Goal: Information Seeking & Learning: Learn about a topic

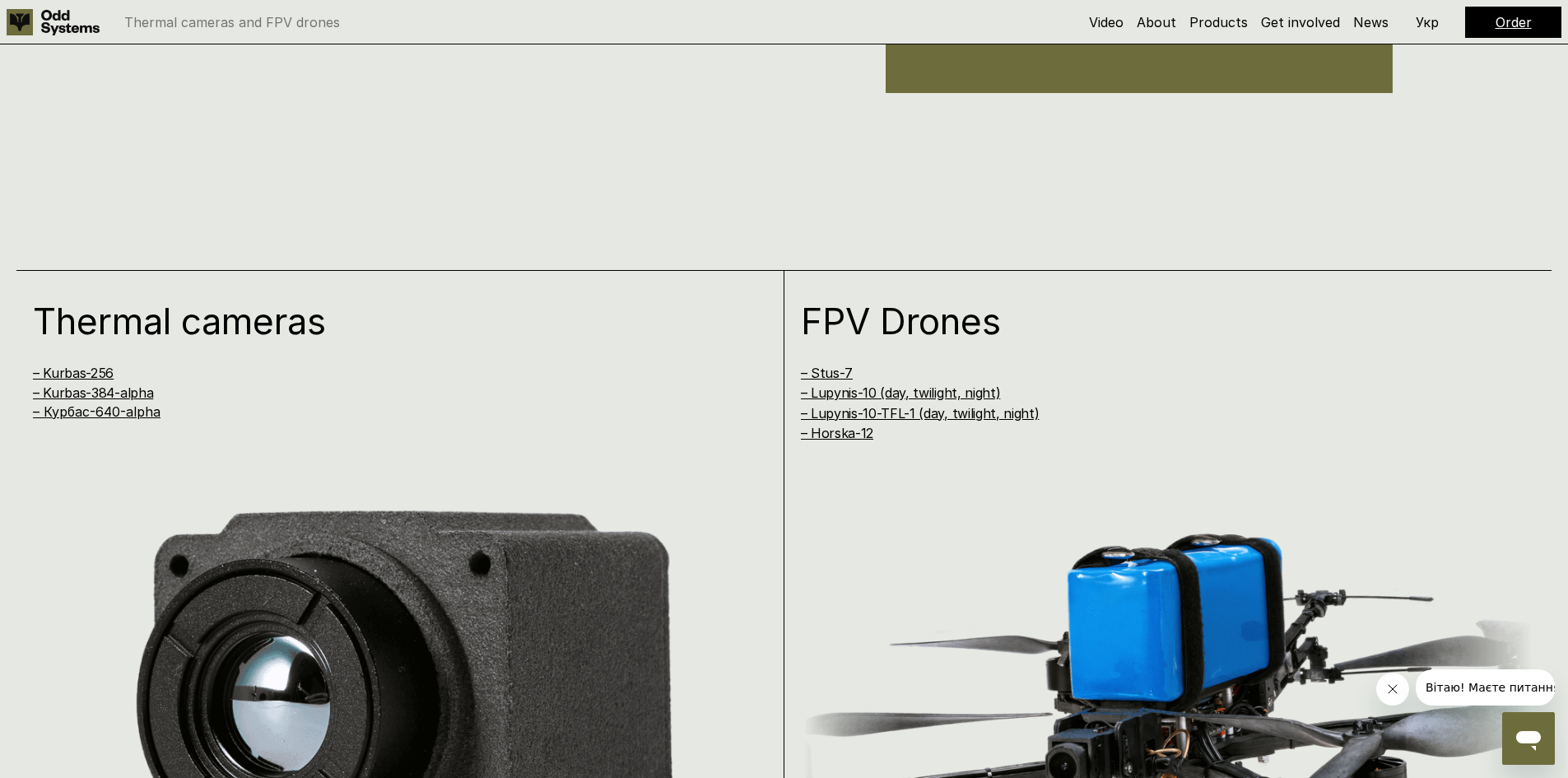
scroll to position [1564, 0]
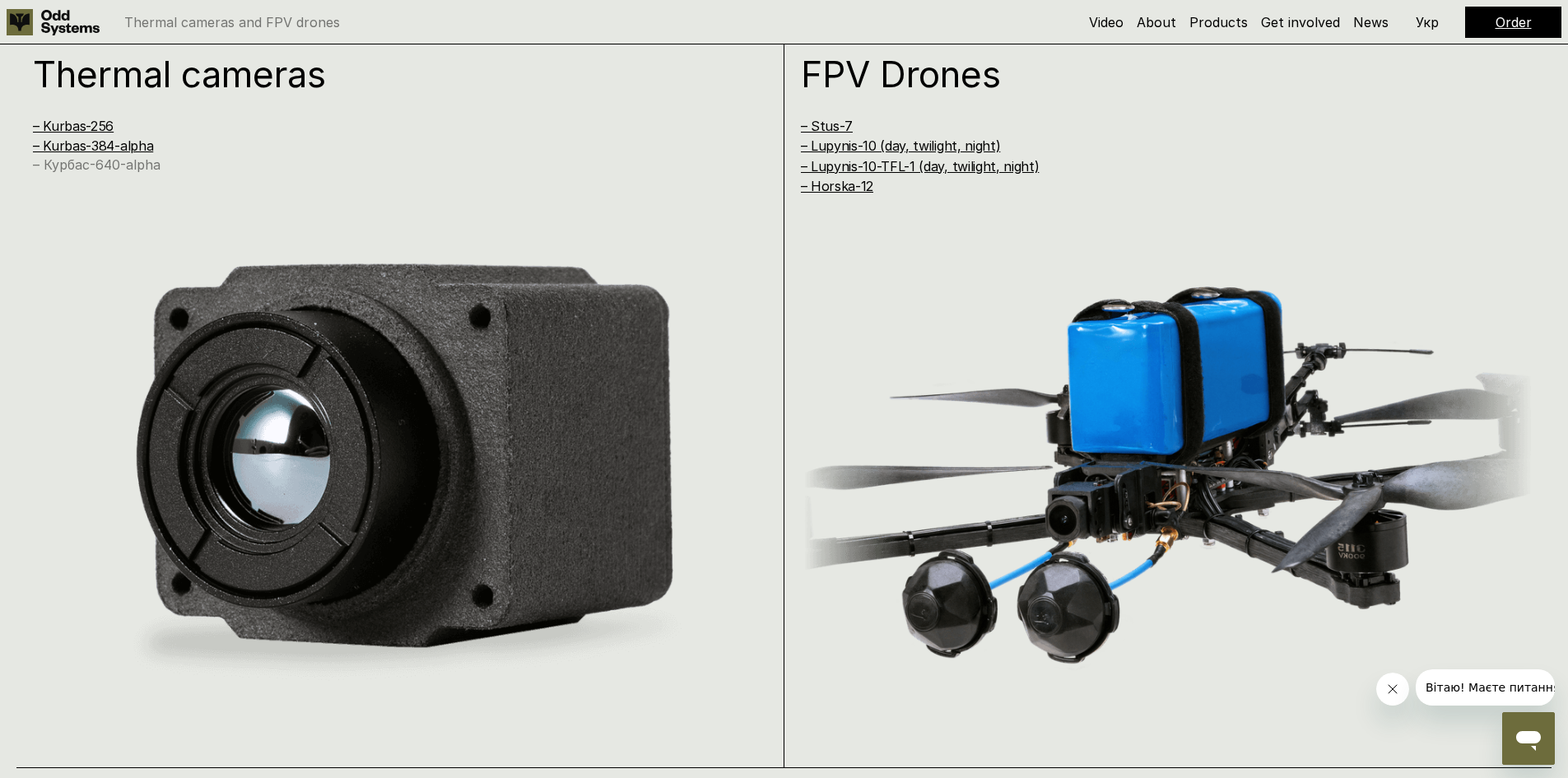
click at [113, 163] on link "– Курбас-640-alpha" at bounding box center [96, 165] width 127 height 17
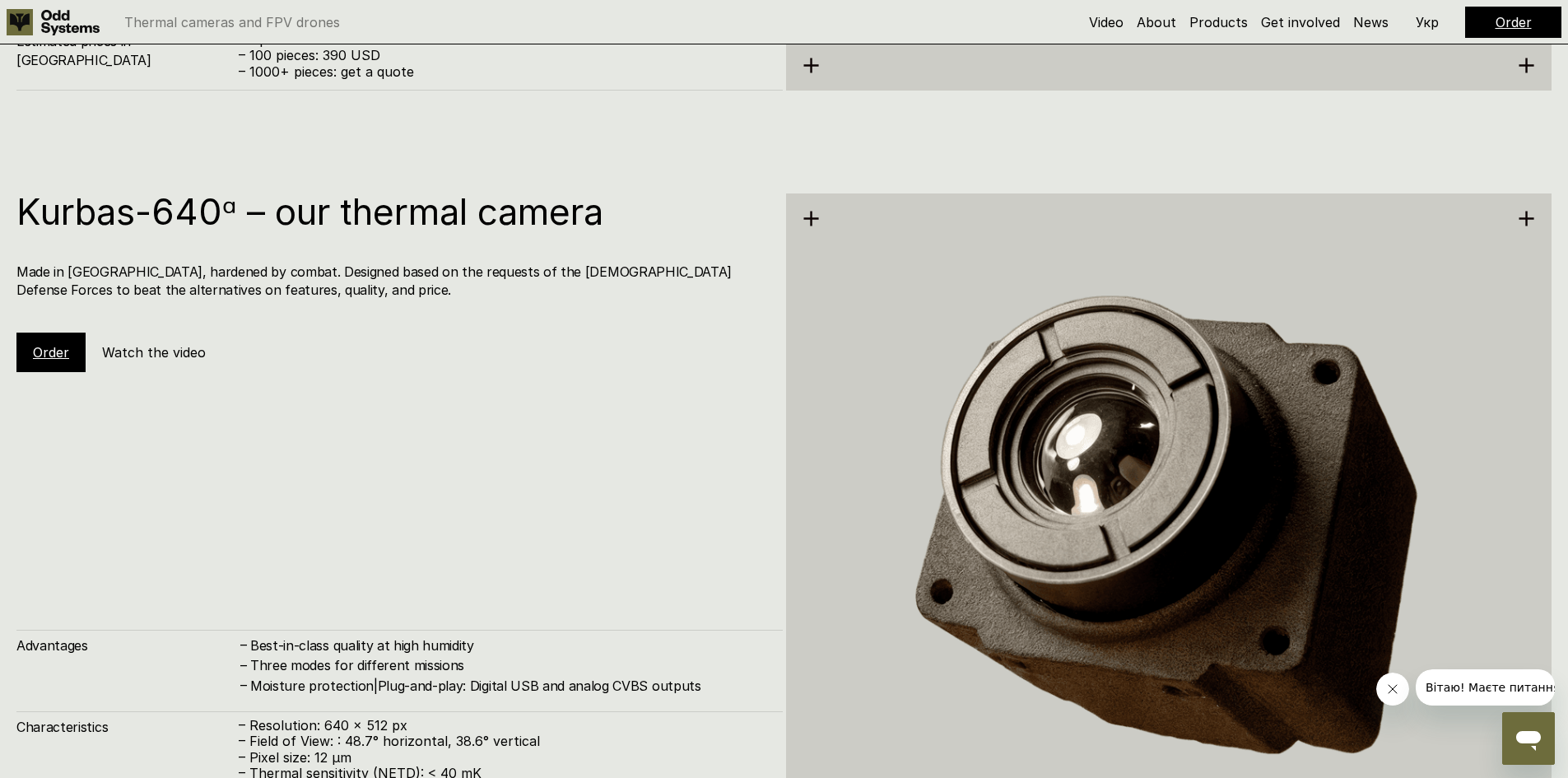
scroll to position [3725, 0]
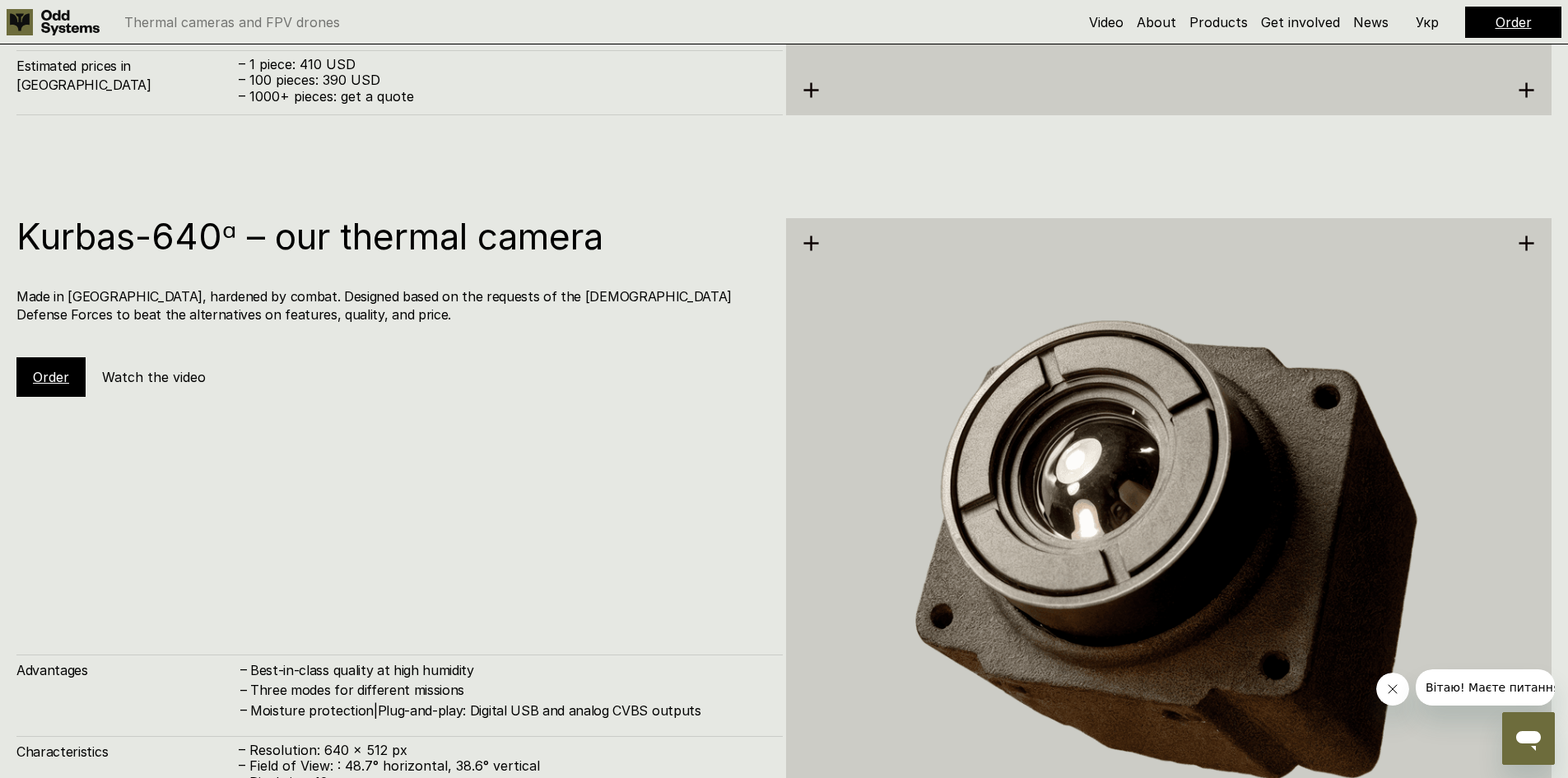
drag, startPoint x: 343, startPoint y: 306, endPoint x: 457, endPoint y: 323, distance: 115.3
click at [450, 321] on h4 "Made in [GEOGRAPHIC_DATA], hardened by combat. Designed based on the requests o…" at bounding box center [391, 306] width 750 height 37
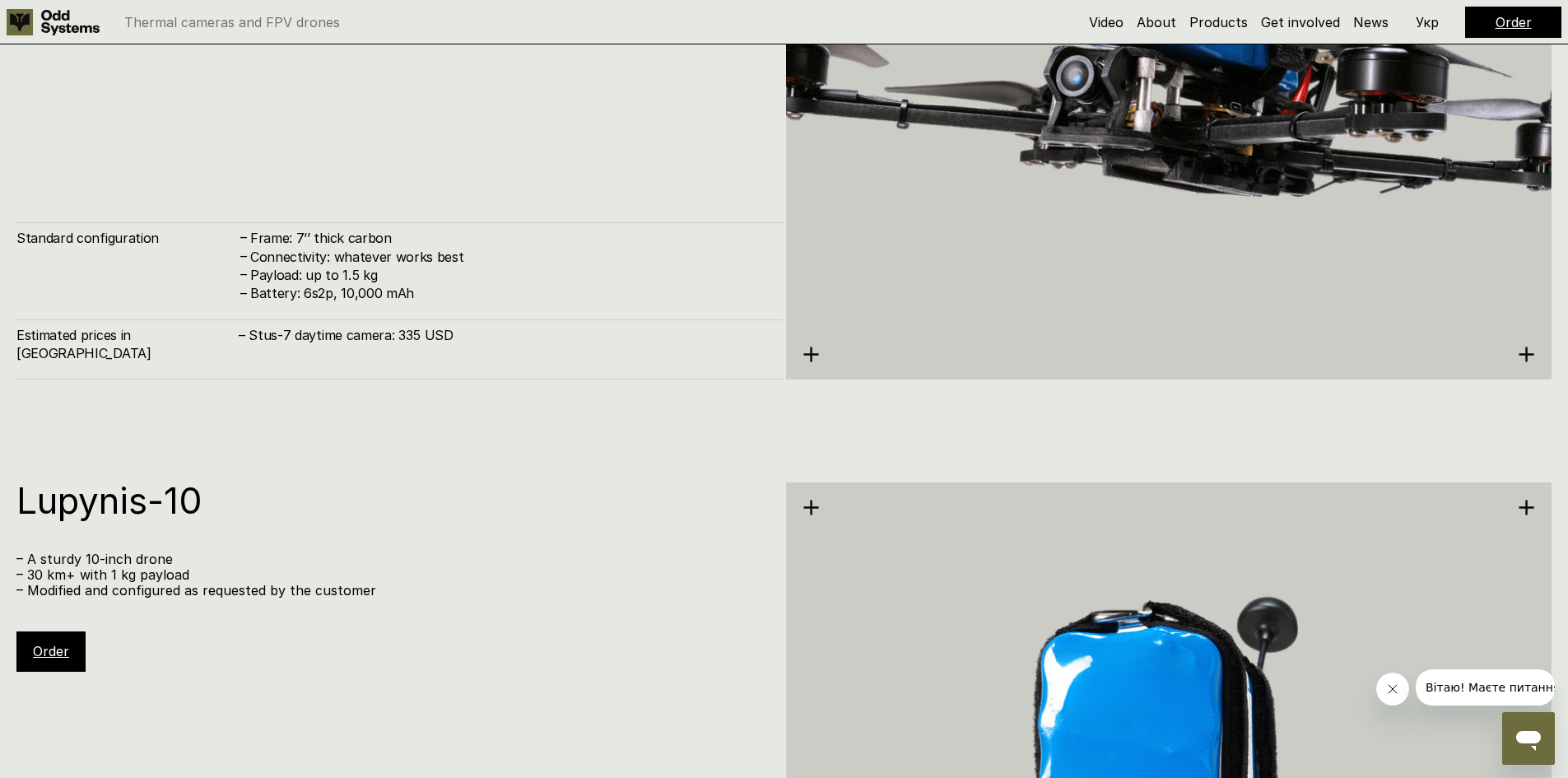
scroll to position [5125, 0]
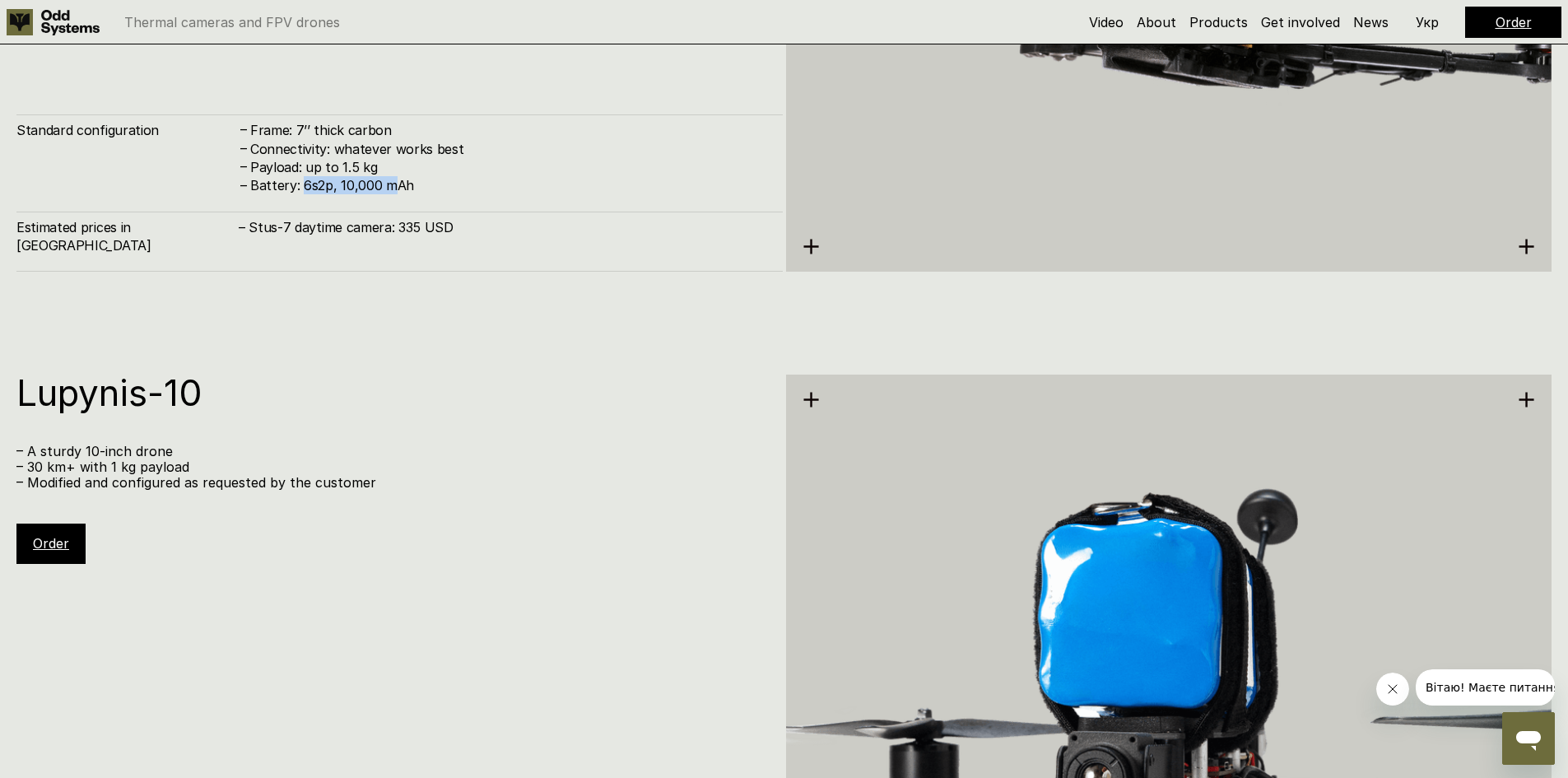
drag, startPoint x: 302, startPoint y: 211, endPoint x: 401, endPoint y: 211, distance: 99.0
click at [400, 194] on h4 "Battery: 6s2p, 10,000 mAh" at bounding box center [509, 185] width 516 height 18
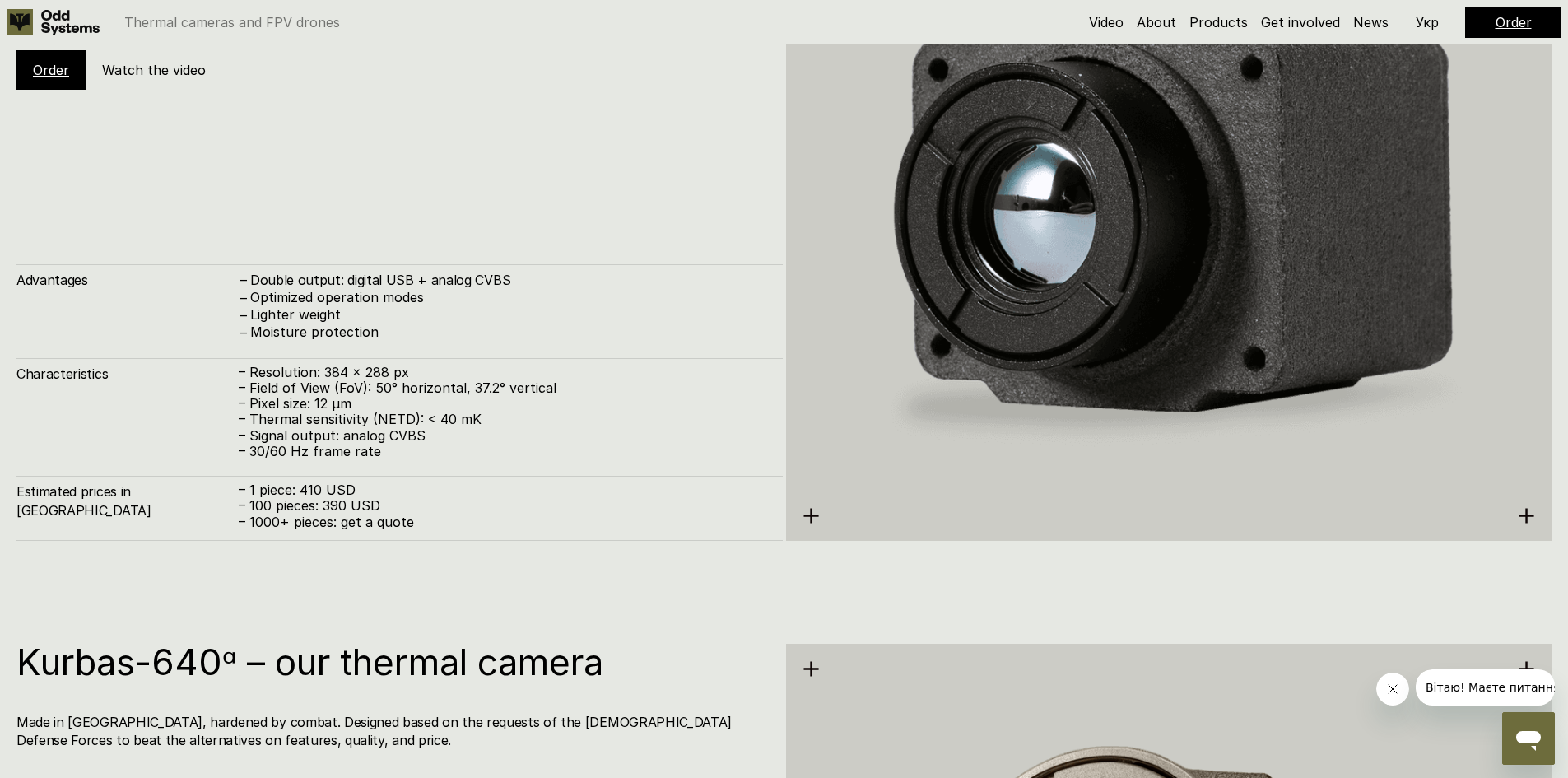
scroll to position [3230, 0]
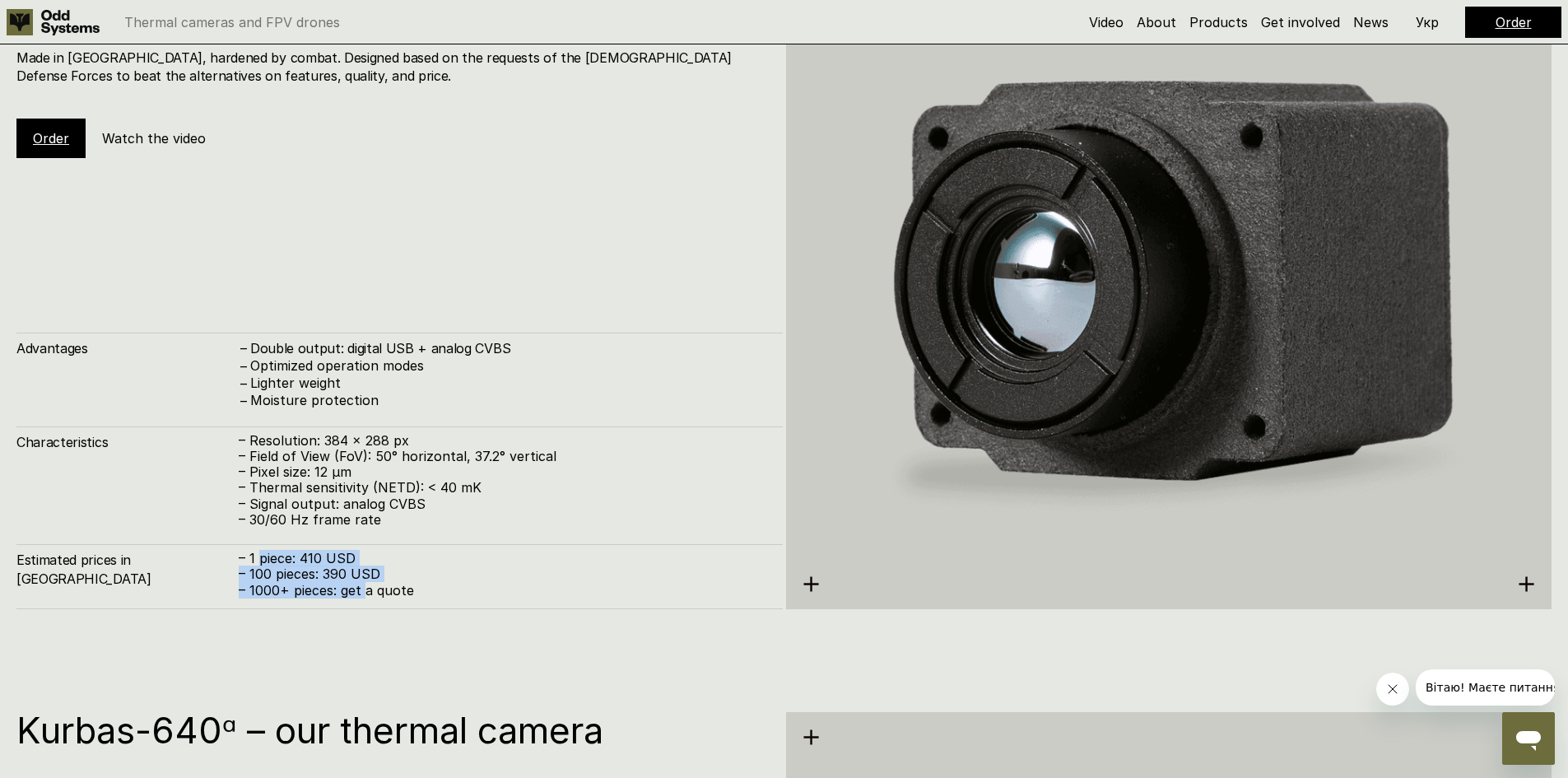
drag, startPoint x: 261, startPoint y: 545, endPoint x: 365, endPoint y: 582, distance: 110.4
click at [365, 587] on div "Estimated prices in Ukraine – 1 piece: 410 USD – 100 pieces: 390 USD – 1000+ pi…" at bounding box center [400, 577] width 766 height 65
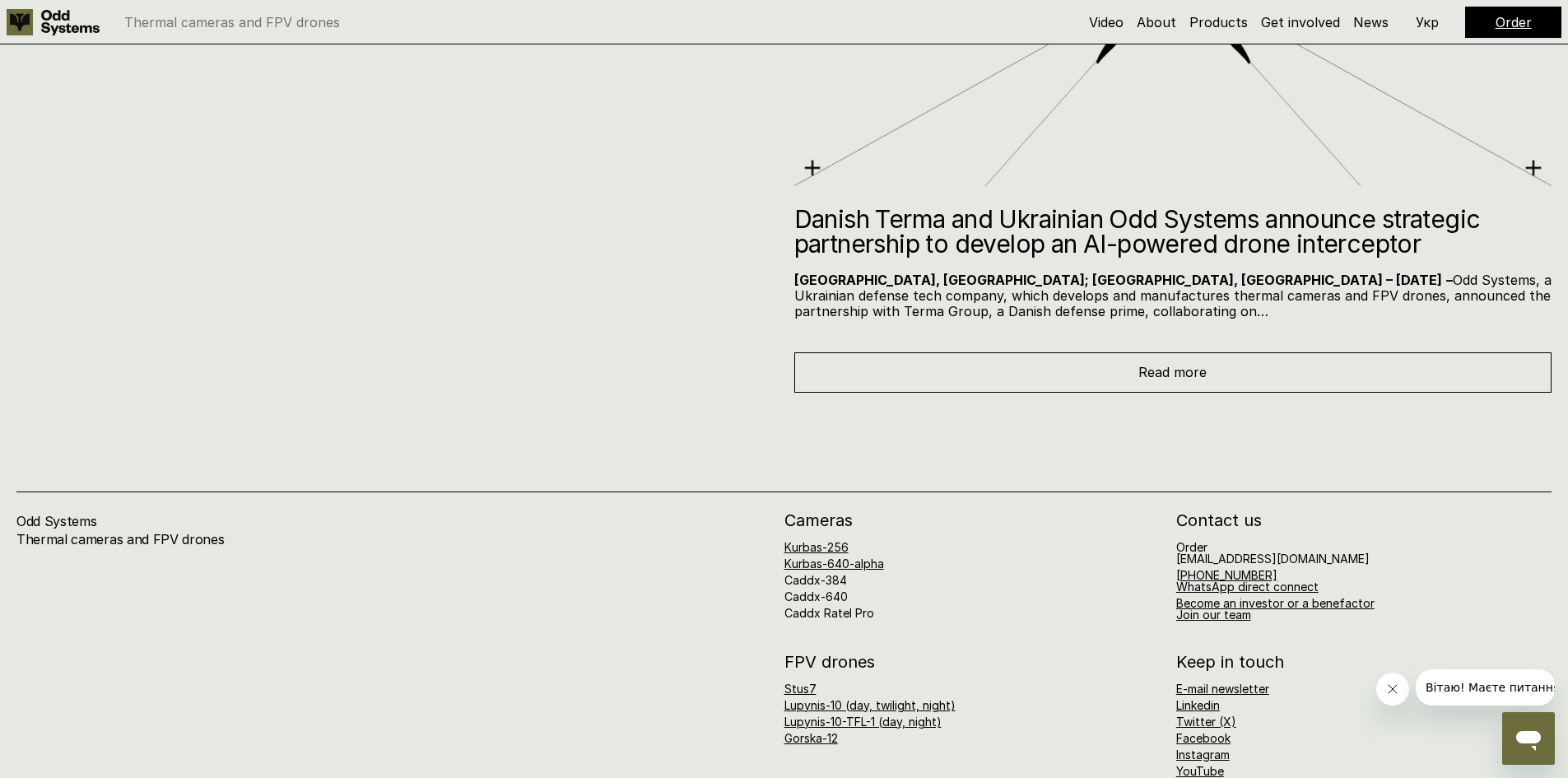
scroll to position [8877, 0]
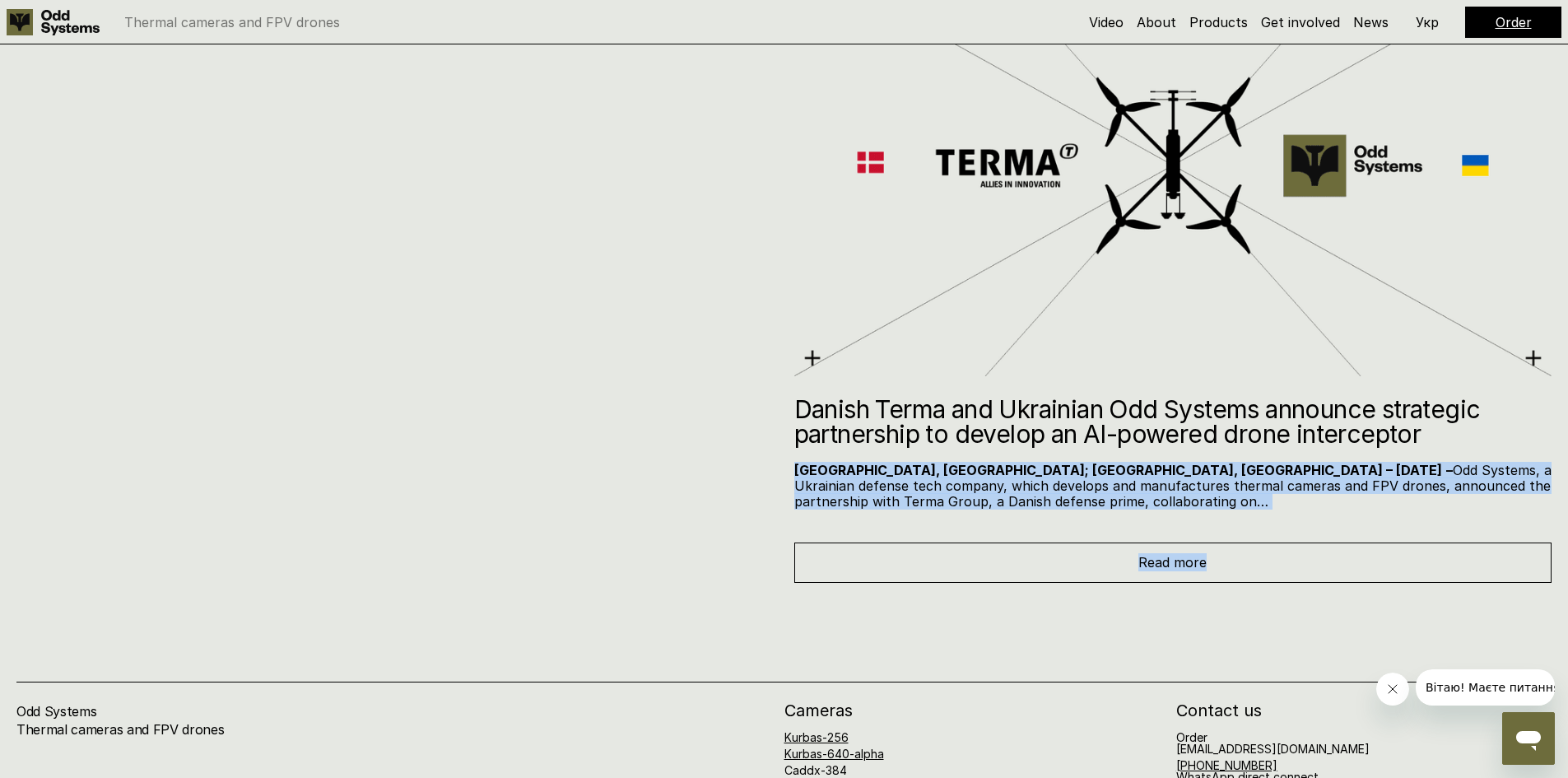
drag, startPoint x: 1075, startPoint y: 495, endPoint x: 1369, endPoint y: 533, distance: 296.4
click at [1369, 533] on div "News Danish Terma and Ukrainian Odd Systems announce strategic partnership to d…" at bounding box center [784, 233] width 1568 height 698
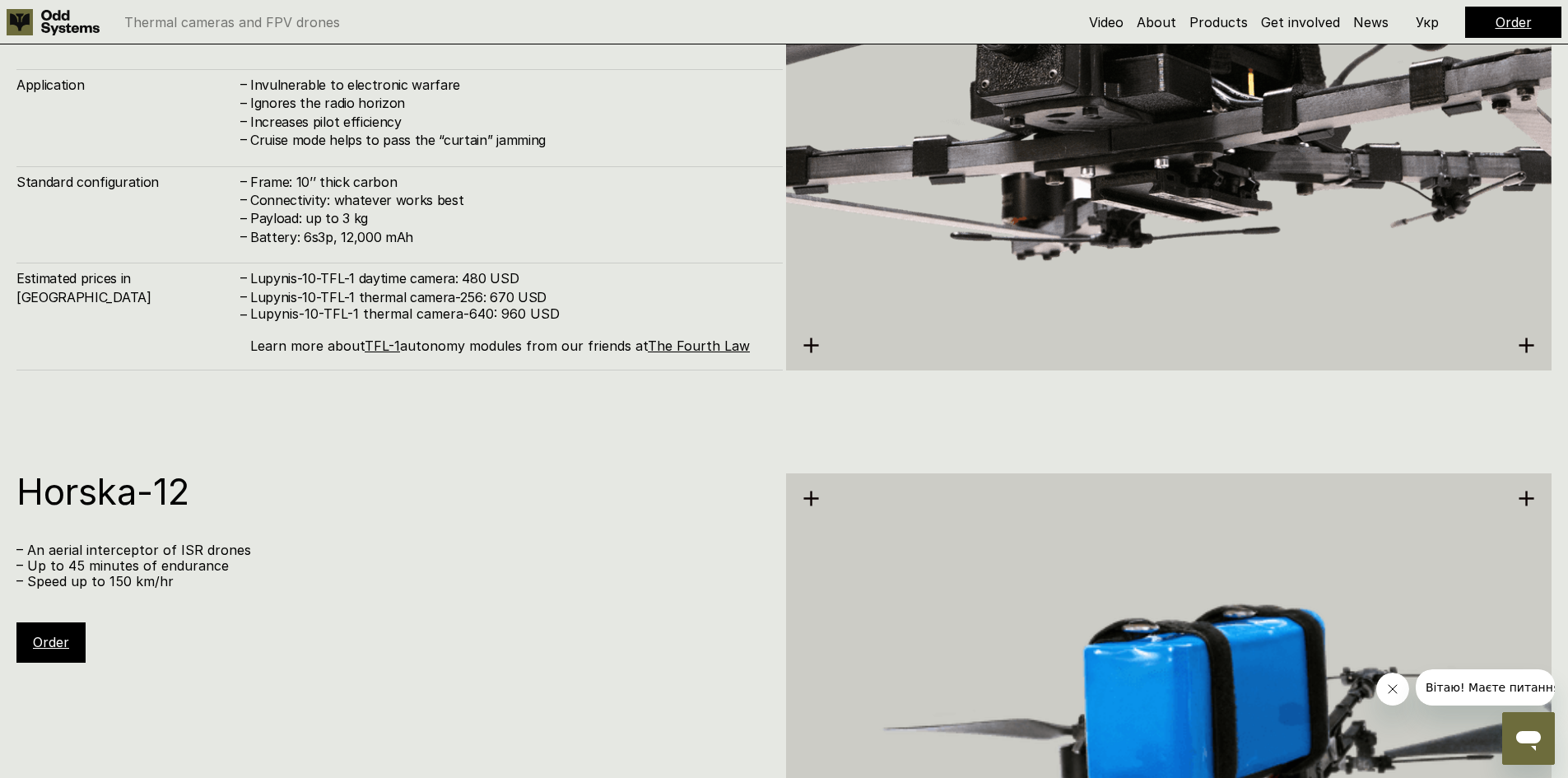
scroll to position [6488, 0]
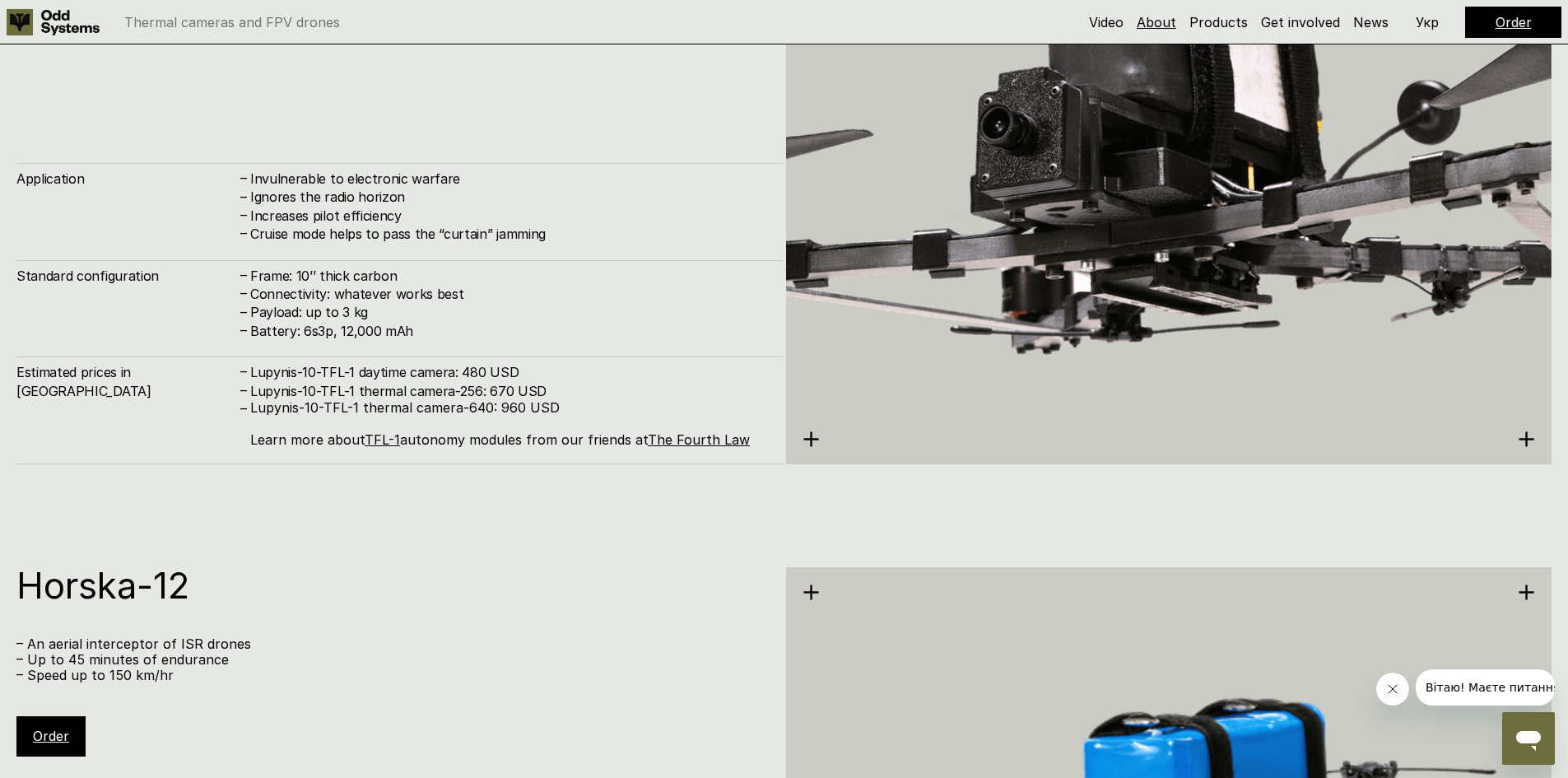
click at [1158, 26] on link "About" at bounding box center [1157, 23] width 39 height 17
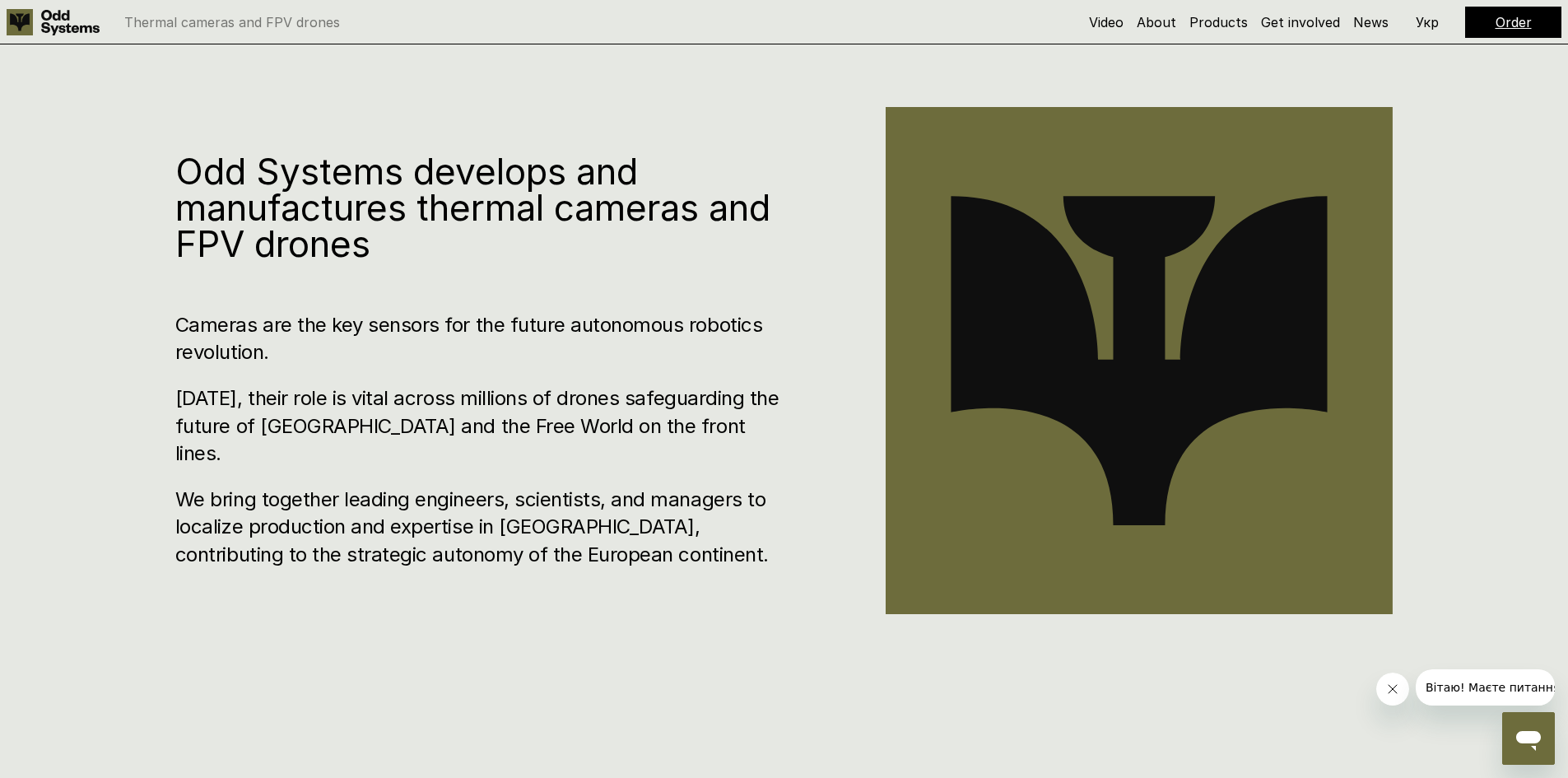
scroll to position [776, 0]
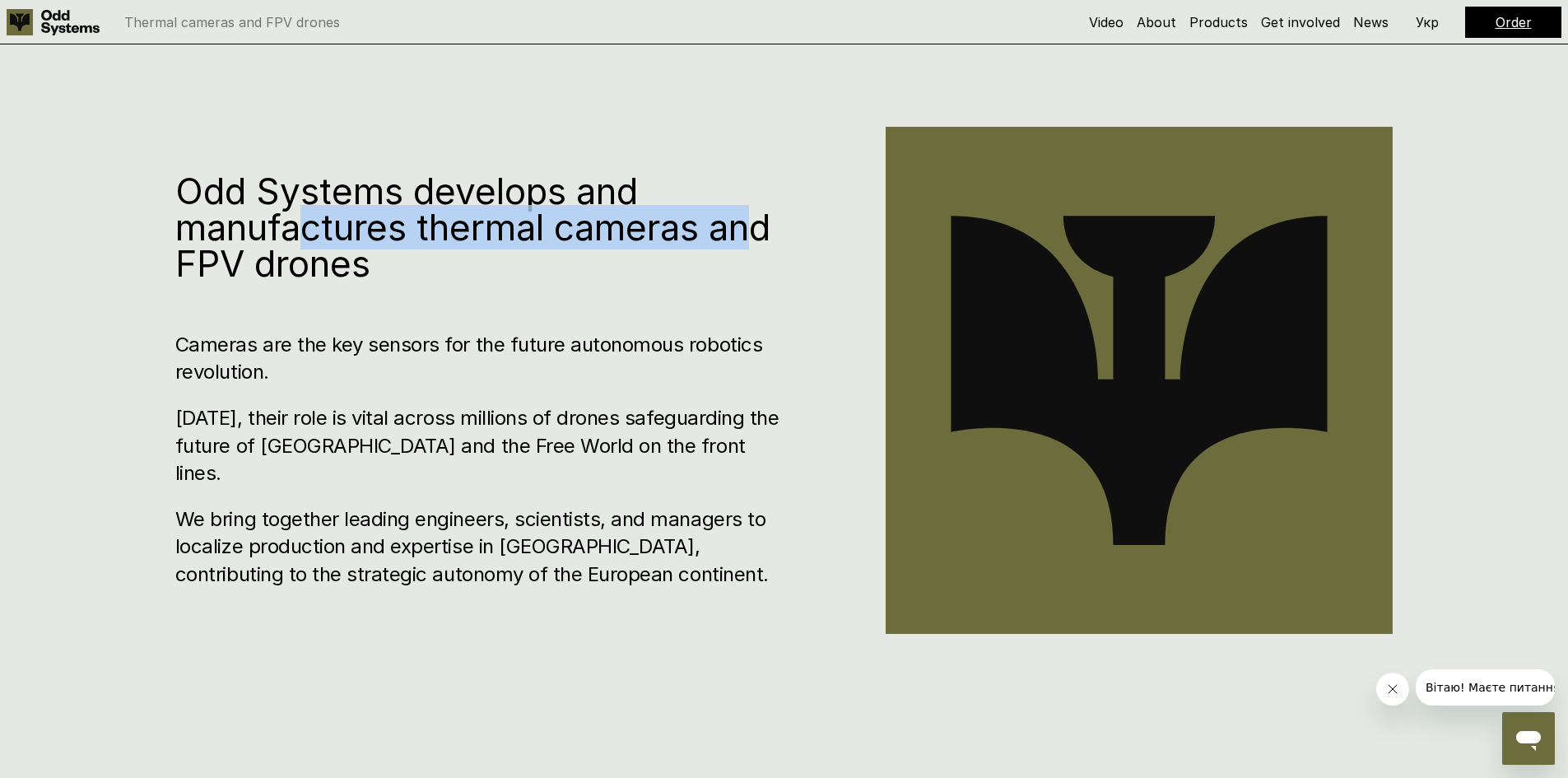
drag, startPoint x: 311, startPoint y: 247, endPoint x: 760, endPoint y: 253, distance: 449.0
click at [760, 253] on h1 "Odd Systems develops and manufactures thermal cameras and FPV drones" at bounding box center [481, 227] width 612 height 109
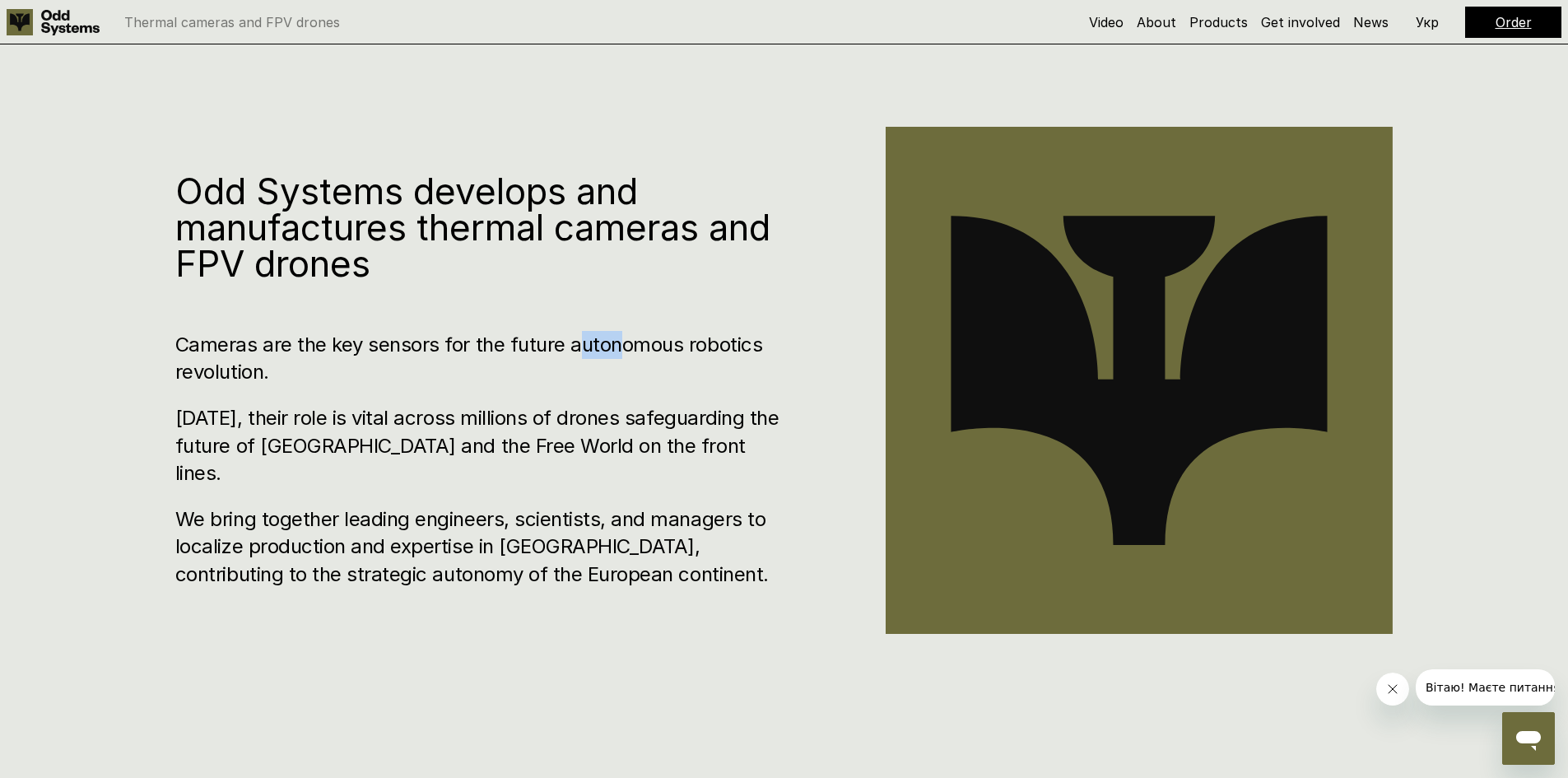
click at [615, 342] on div "Odd Systems develops and manufactures thermal cameras and FPV drones Cameras ar…" at bounding box center [481, 381] width 612 height 416
drag, startPoint x: 380, startPoint y: 423, endPoint x: 442, endPoint y: 441, distance: 64.6
click at [442, 438] on h3 "[DATE], their role is vital across millions of drones safeguarding the future o…" at bounding box center [481, 445] width 612 height 83
drag, startPoint x: 462, startPoint y: 538, endPoint x: 507, endPoint y: 542, distance: 45.2
click at [507, 542] on h3 "We bring together leading engineers, scientists, and managers to localize produ…" at bounding box center [481, 547] width 612 height 83
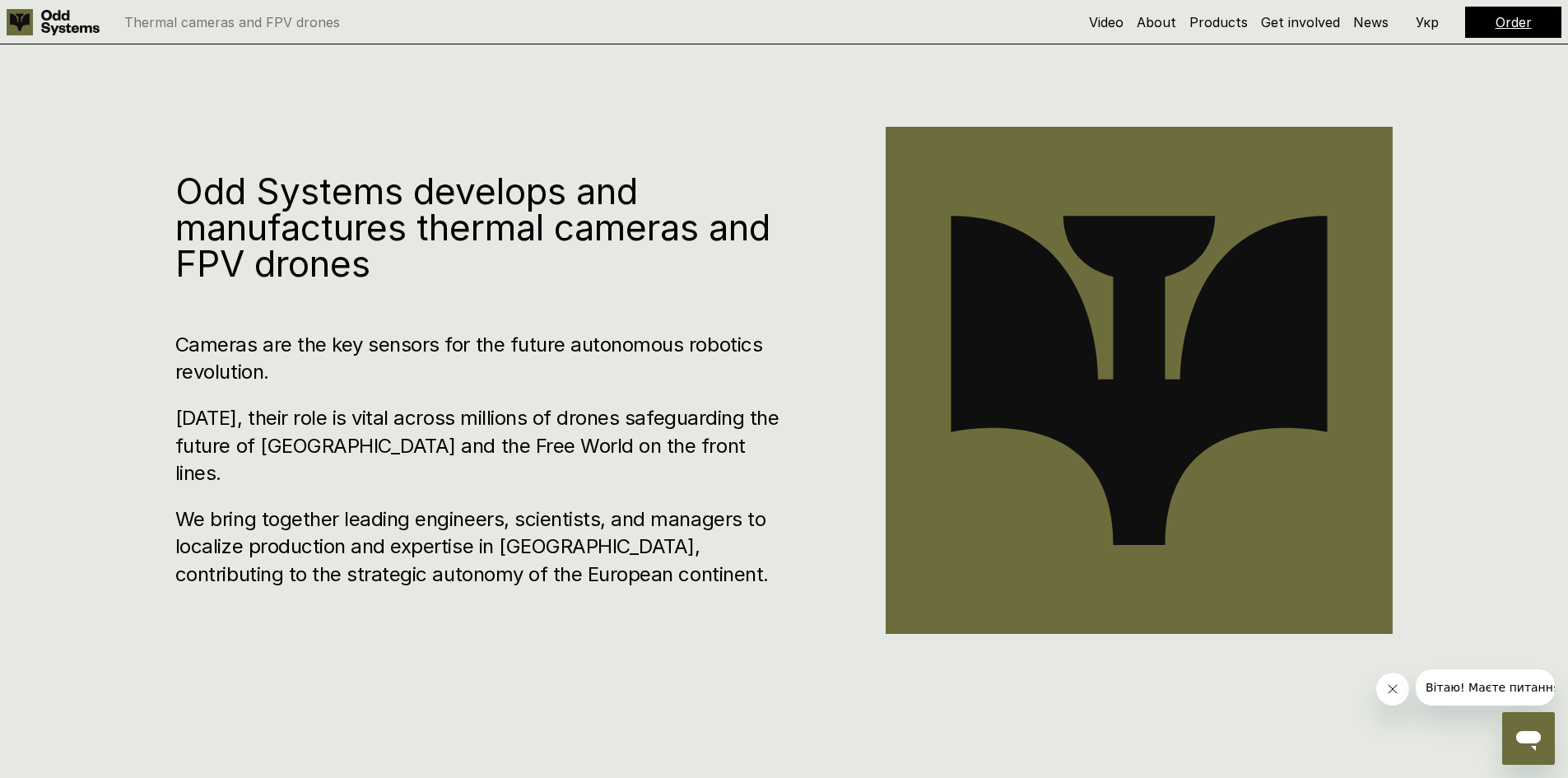
drag, startPoint x: 739, startPoint y: 641, endPoint x: 690, endPoint y: 571, distance: 85.4
click at [738, 641] on div "Odd Systems develops and manufactures thermal cameras and FPV drones Cameras ar…" at bounding box center [784, 389] width 1568 height 778
drag, startPoint x: 501, startPoint y: 530, endPoint x: 564, endPoint y: 544, distance: 64.5
click at [564, 544] on h3 "We bring together leading engineers, scientists, and managers to localize produ…" at bounding box center [481, 547] width 612 height 83
